Goal: Task Accomplishment & Management: Use online tool/utility

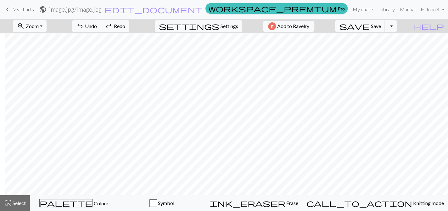
scroll to position [3031, 5275]
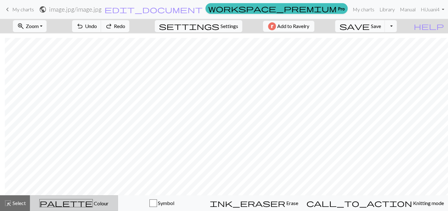
click at [83, 200] on div "palette Colour Colour" at bounding box center [74, 203] width 80 height 8
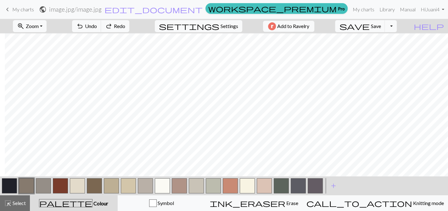
click at [110, 187] on button "button" at bounding box center [111, 185] width 15 height 15
click at [116, 184] on button "button" at bounding box center [111, 185] width 15 height 15
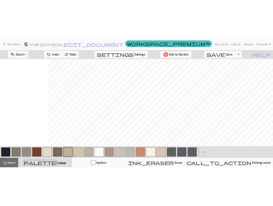
scroll to position [0, 5275]
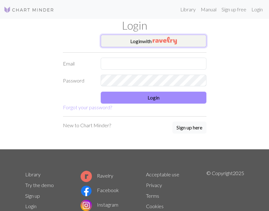
click at [149, 37] on button "Login with" at bounding box center [154, 41] width 106 height 13
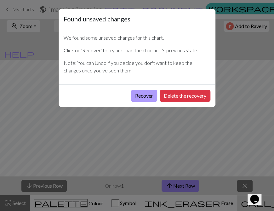
click at [141, 96] on button "Recover" at bounding box center [144, 96] width 26 height 12
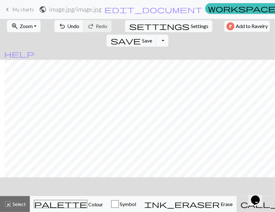
scroll to position [1462, 2596]
